Goal: Task Accomplishment & Management: Manage account settings

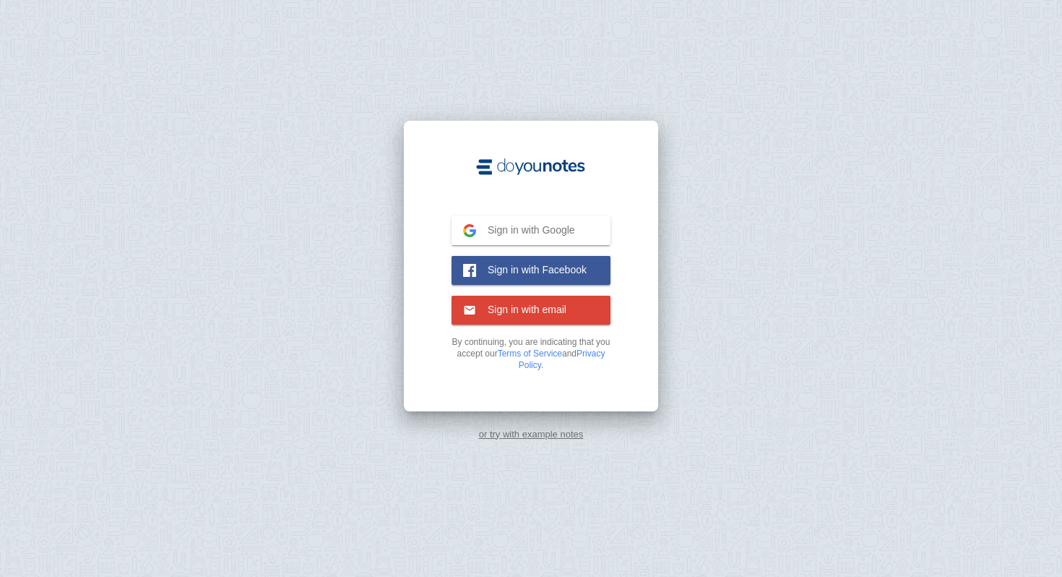
click at [489, 230] on span "Sign in with Google" at bounding box center [525, 229] width 99 height 13
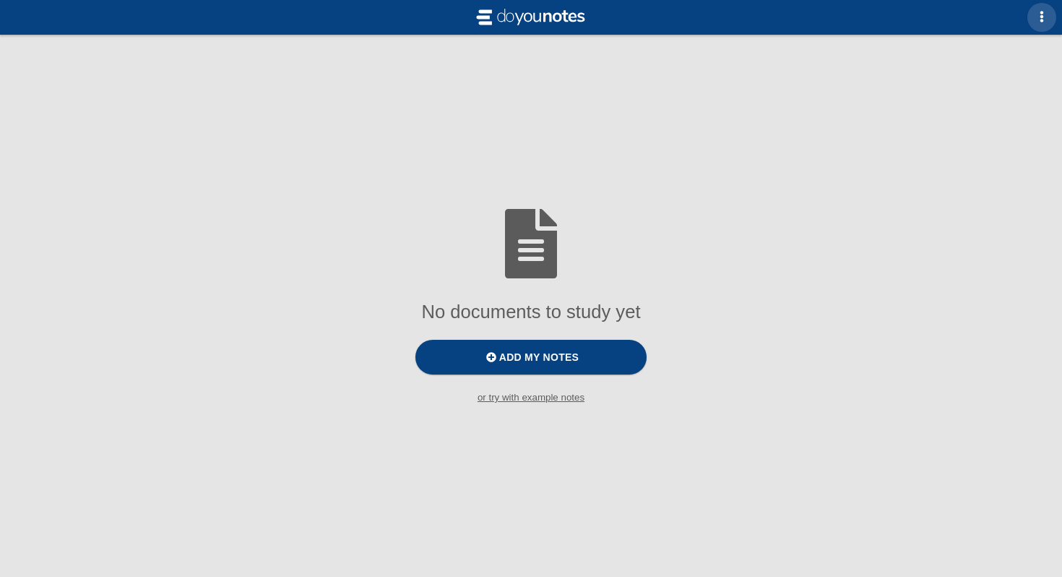
click at [1042, 11] on span "button" at bounding box center [1042, 17] width 12 height 12
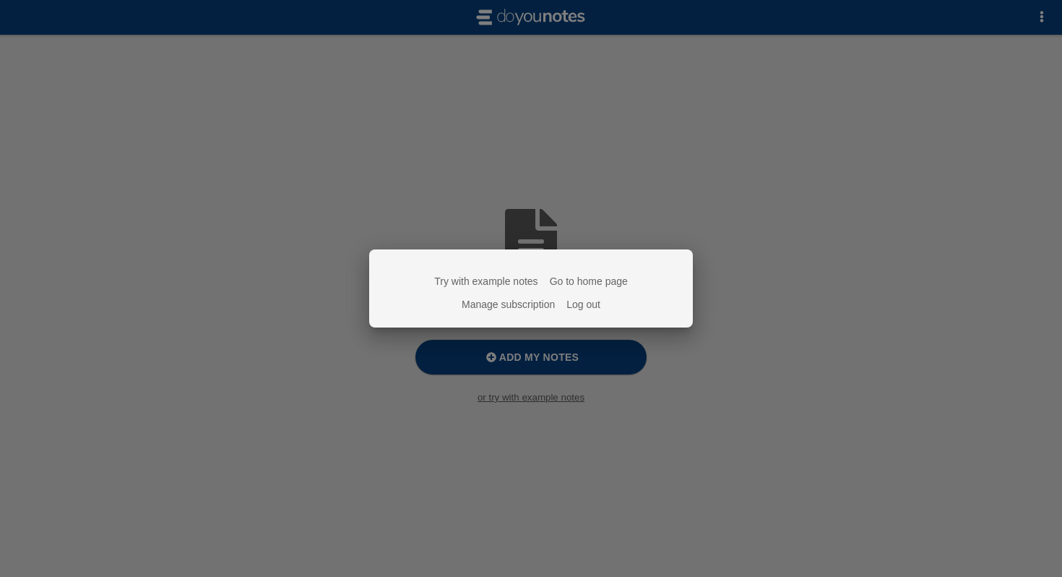
click at [540, 304] on link "Manage subscription" at bounding box center [508, 304] width 93 height 12
